Goal: Information Seeking & Learning: Learn about a topic

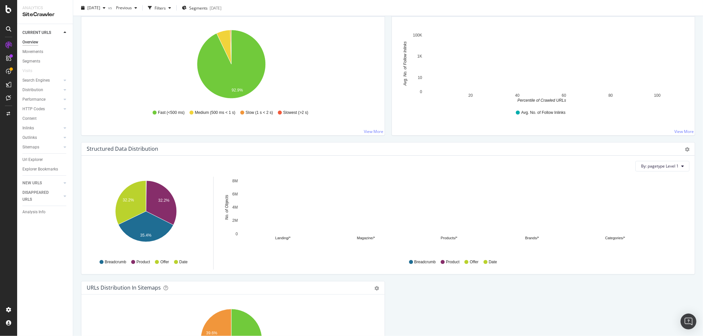
scroll to position [620, 0]
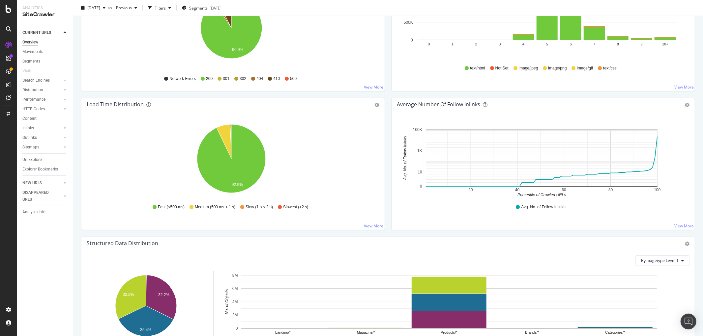
scroll to position [327, 0]
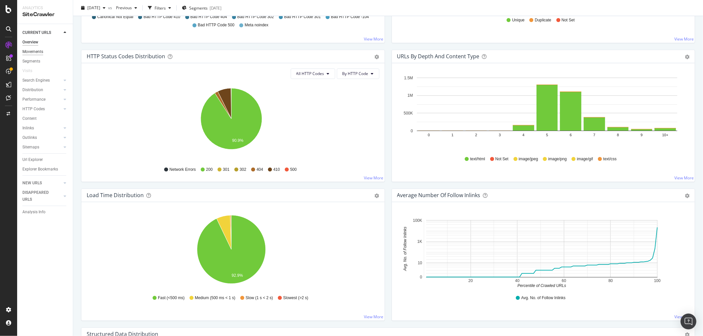
click at [38, 54] on div "Movements" at bounding box center [32, 51] width 21 height 7
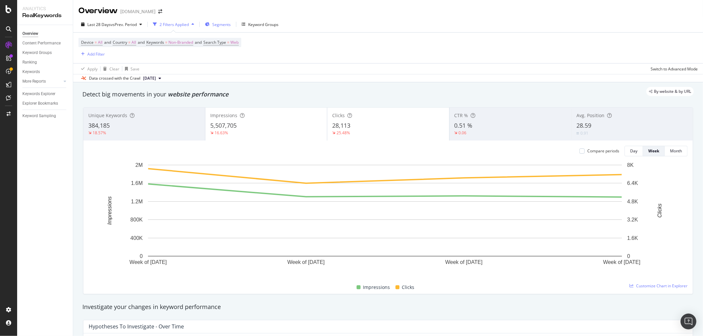
click at [222, 22] on span "Segments" at bounding box center [221, 25] width 18 height 6
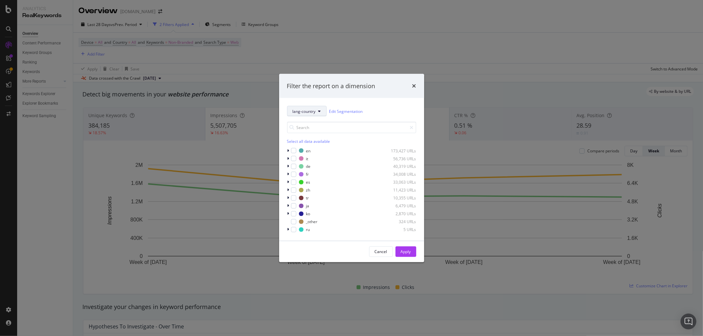
click at [323, 112] on button "lang-country" at bounding box center [307, 111] width 40 height 11
click at [298, 135] on span "pagetype" at bounding box center [314, 135] width 43 height 6
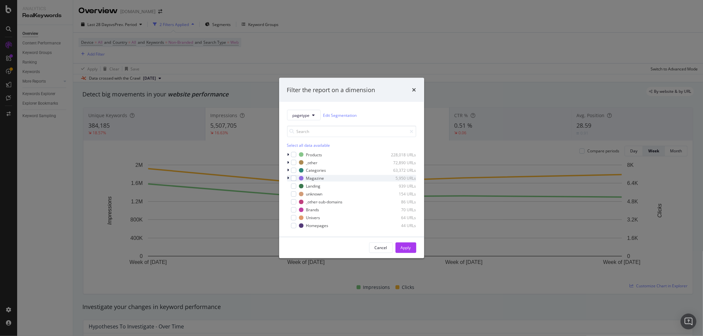
click at [287, 178] on icon "modal" at bounding box center [288, 179] width 2 height 4
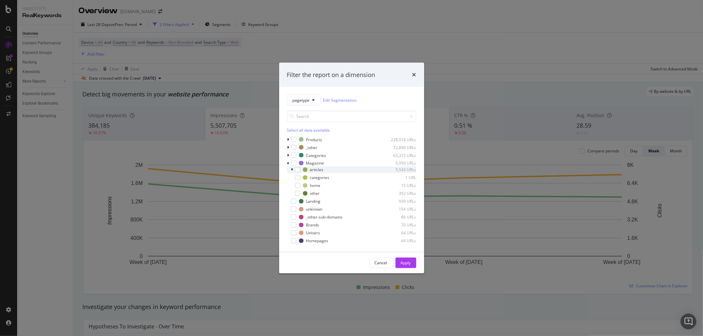
click at [292, 170] on icon "modal" at bounding box center [292, 170] width 2 height 4
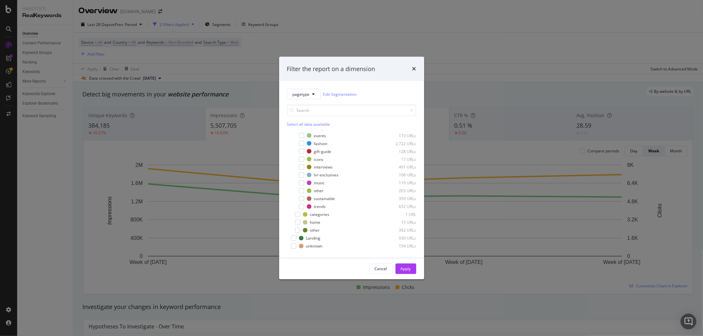
scroll to position [73, 0]
click at [302, 193] on div "modal" at bounding box center [301, 193] width 5 height 5
click at [411, 270] on div "Apply" at bounding box center [406, 269] width 10 height 6
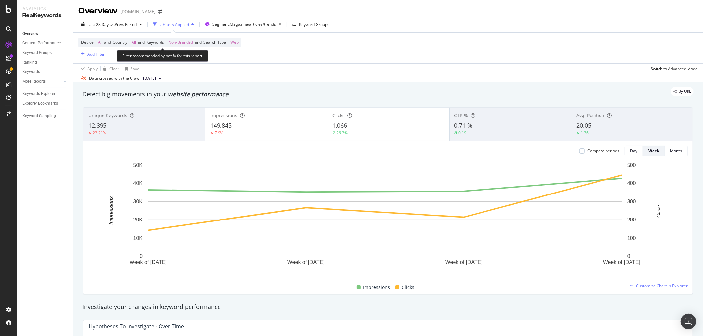
click at [191, 42] on span "Non-Branded" at bounding box center [180, 42] width 25 height 9
click at [167, 71] on div "Cancel" at bounding box center [168, 73] width 13 height 6
click at [193, 41] on span "Non-Branded" at bounding box center [180, 42] width 25 height 9
click at [180, 59] on span "Non-Branded" at bounding box center [169, 58] width 27 height 6
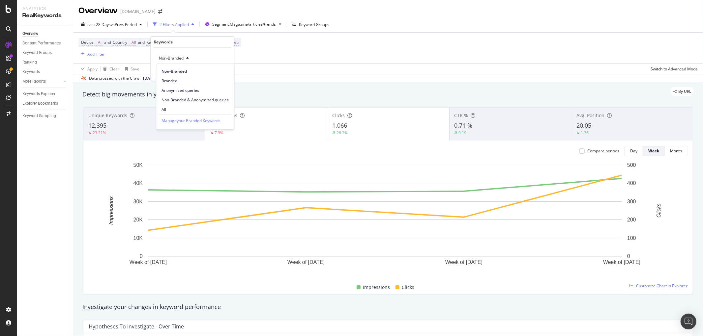
click at [175, 107] on span "All" at bounding box center [194, 110] width 67 height 6
click at [221, 70] on div "Apply" at bounding box center [223, 73] width 10 height 6
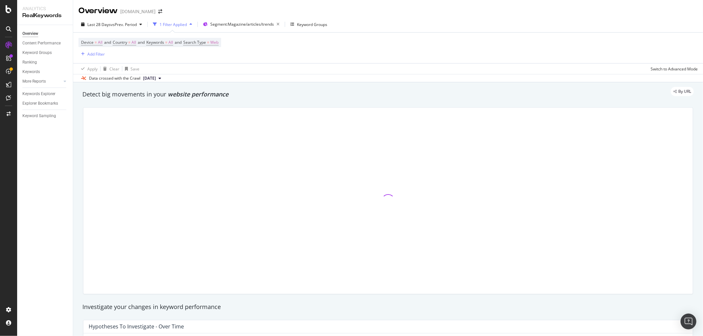
click at [187, 59] on div "Device = All and Country = All and Keywords = All and Search Type = Web Add Fil…" at bounding box center [387, 48] width 619 height 31
click at [136, 22] on span "vs Prev. Period" at bounding box center [124, 25] width 26 height 6
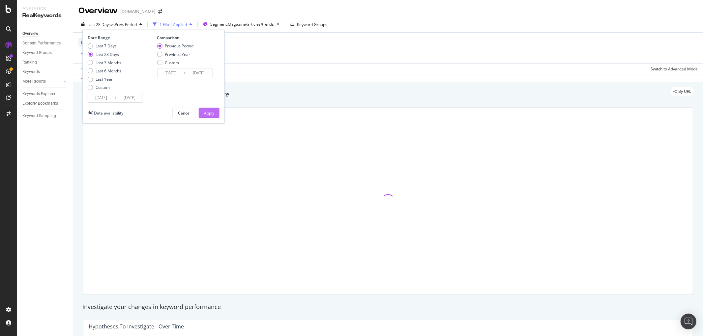
click at [218, 115] on button "Apply" at bounding box center [209, 113] width 21 height 11
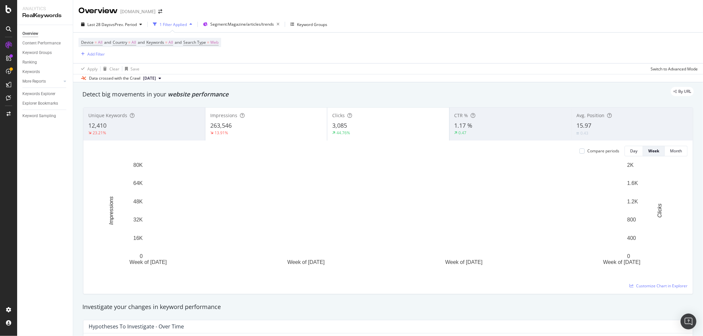
click at [331, 69] on div "Apply Clear Save Switch to Advanced Mode" at bounding box center [388, 68] width 630 height 11
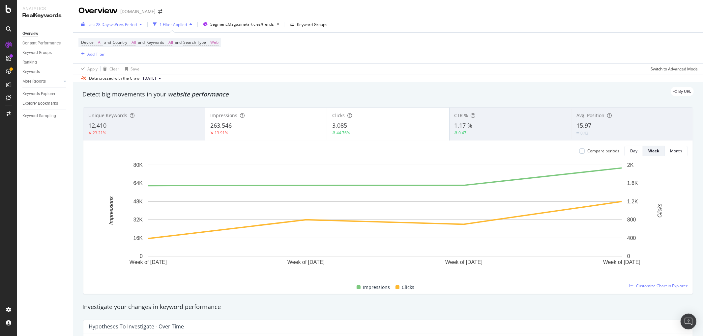
click at [132, 21] on div "Last 28 Days vs Prev. Period" at bounding box center [111, 24] width 66 height 10
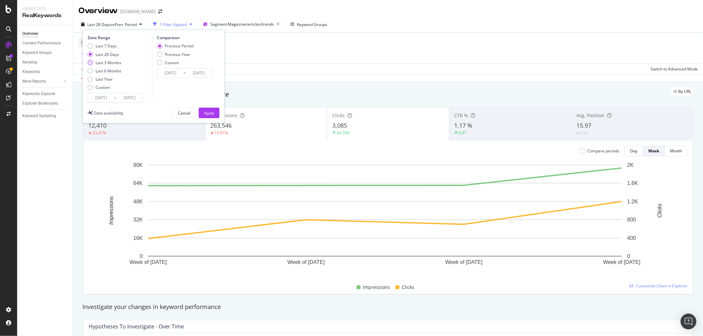
click at [111, 63] on div "Last 3 Months" at bounding box center [109, 63] width 26 height 6
type input "2025/06/01"
type input "2025/03/01"
type input "2025/05/31"
click at [109, 49] on div "Last 7 Days Last 28 Days Last 3 Months Last 6 Months Last Year Custom" at bounding box center [105, 68] width 34 height 50
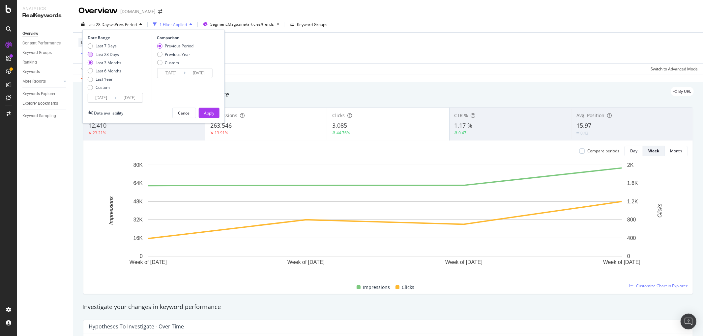
click at [112, 52] on div "Last 28 Days" at bounding box center [107, 55] width 23 height 6
type input "2025/08/04"
type input "2025/07/07"
type input "2025/08/03"
click at [170, 54] on div "Previous Year" at bounding box center [177, 55] width 25 height 6
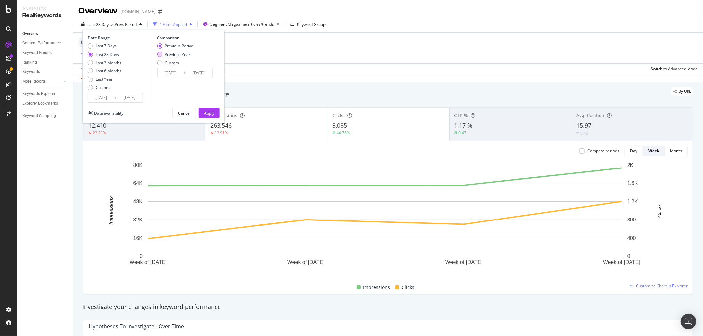
type input "2024/08/05"
type input "2024/09/01"
click at [211, 110] on div "Apply" at bounding box center [209, 113] width 10 height 6
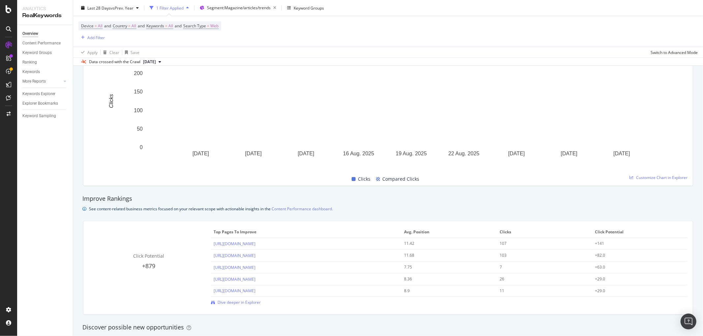
scroll to position [195, 0]
